Goal: Connect with others: Connect with others

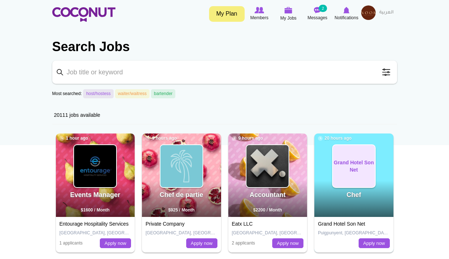
click at [344, 5] on div "Toggle navigation My Plan Members My Jobs Post a Job Messages 2 Notifications" at bounding box center [224, 13] width 449 height 27
click at [348, 20] on span "Notifications" at bounding box center [347, 17] width 24 height 7
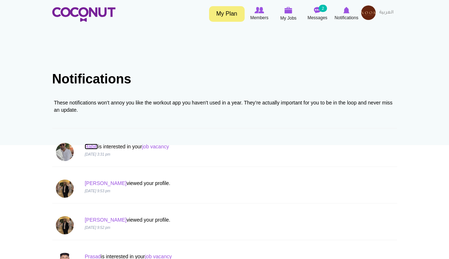
click at [90, 148] on link "Rabih" at bounding box center [91, 147] width 13 height 6
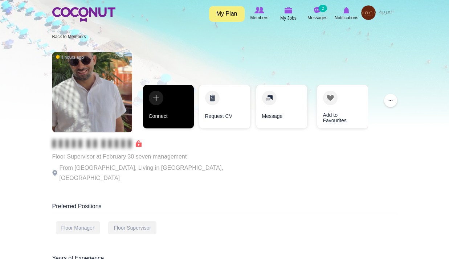
click at [160, 111] on link "Connect" at bounding box center [168, 107] width 51 height 44
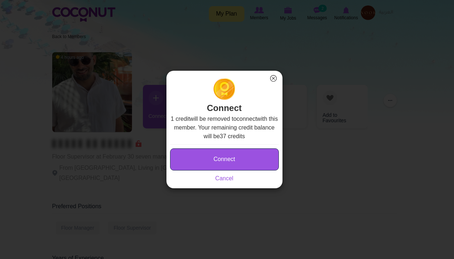
click at [233, 151] on button "Connect" at bounding box center [224, 159] width 109 height 22
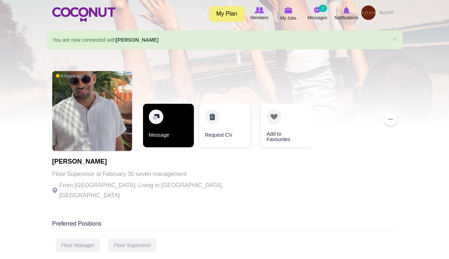
click at [189, 134] on link "Message" at bounding box center [168, 126] width 51 height 44
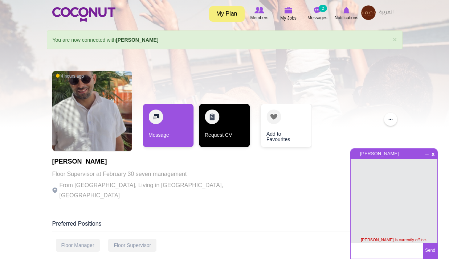
click at [231, 134] on link "Request CV" at bounding box center [224, 126] width 51 height 44
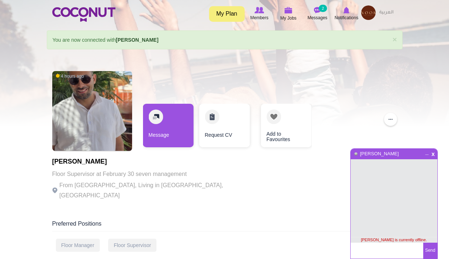
click at [376, 247] on textarea at bounding box center [386, 251] width 73 height 16
type textarea "Hi Rabih, please send me your CV at +97333666276 WA."
click at [428, 248] on button "Send" at bounding box center [430, 251] width 14 height 16
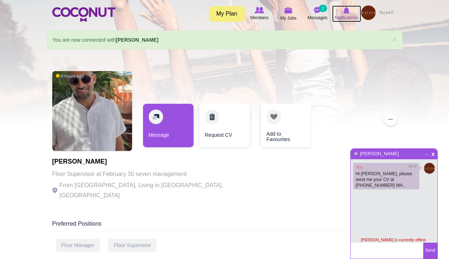
click at [341, 15] on span "Notifications" at bounding box center [347, 17] width 24 height 7
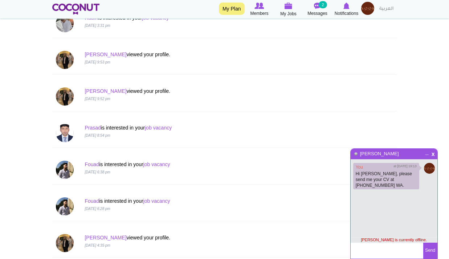
scroll to position [145, 0]
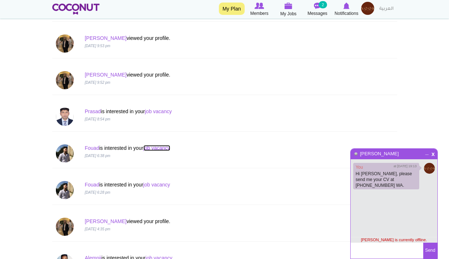
click at [156, 147] on link "job vacancy" at bounding box center [156, 148] width 27 height 6
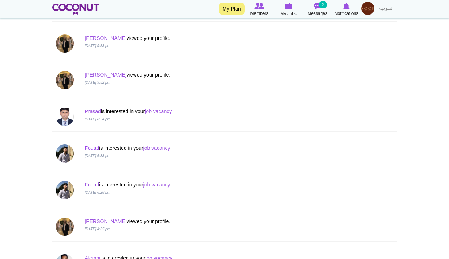
click at [88, 149] on link "Fouad" at bounding box center [92, 148] width 15 height 6
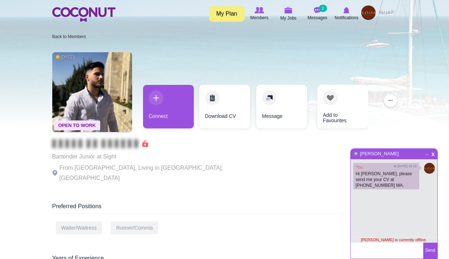
click at [143, 95] on div "Connect Download CV Message Add to Favourites" at bounding box center [255, 110] width 232 height 51
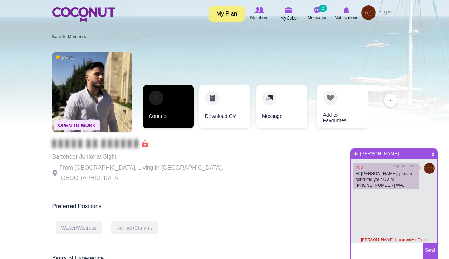
click at [173, 108] on link "Connect" at bounding box center [168, 107] width 51 height 44
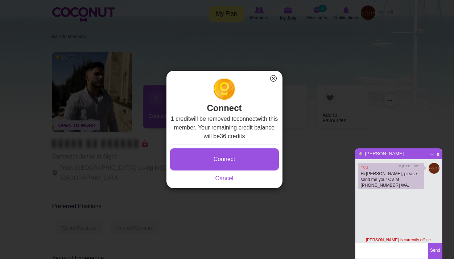
drag, startPoint x: 156, startPoint y: 41, endPoint x: 199, endPoint y: 63, distance: 48.5
click at [155, 43] on div "Connect × Connect 1 credit will be removed to connect with this member. Your re…" at bounding box center [224, 129] width 449 height 259
click at [274, 76] on button "×" at bounding box center [273, 78] width 9 height 9
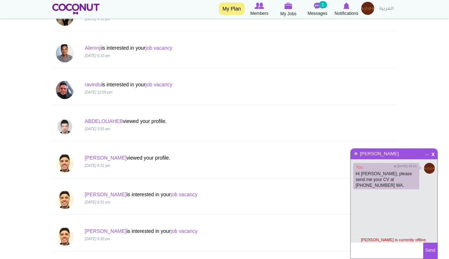
scroll to position [435, 0]
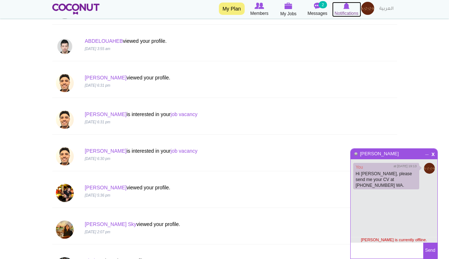
click at [350, 9] on icon at bounding box center [346, 6] width 29 height 8
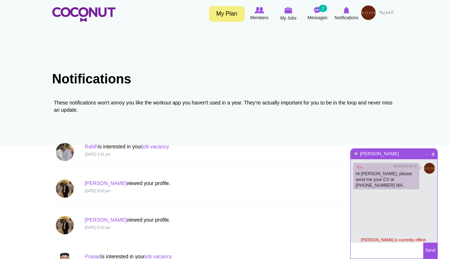
click at [433, 153] on span "x" at bounding box center [433, 153] width 6 height 5
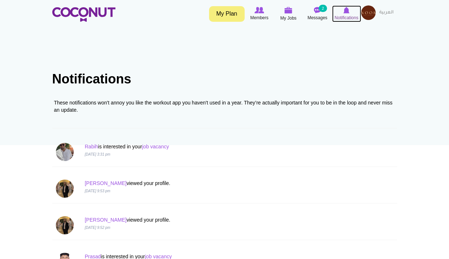
click at [350, 17] on span "Notifications" at bounding box center [347, 17] width 24 height 7
